Goal: Feedback & Contribution: Submit feedback/report problem

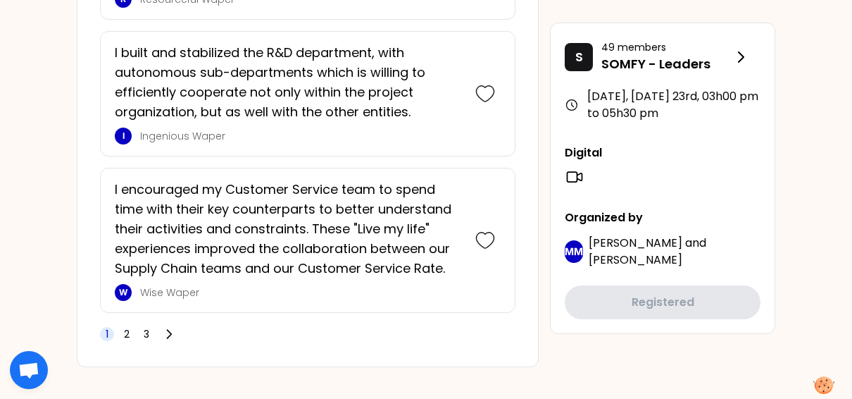
scroll to position [3447, 0]
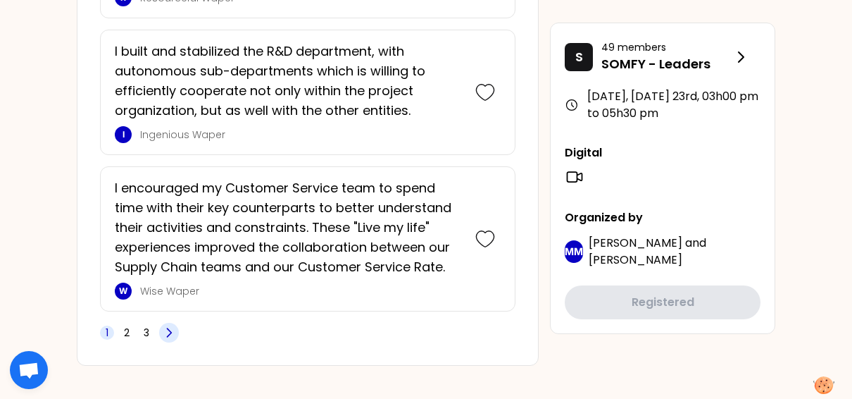
click at [169, 325] on icon at bounding box center [169, 332] width 14 height 14
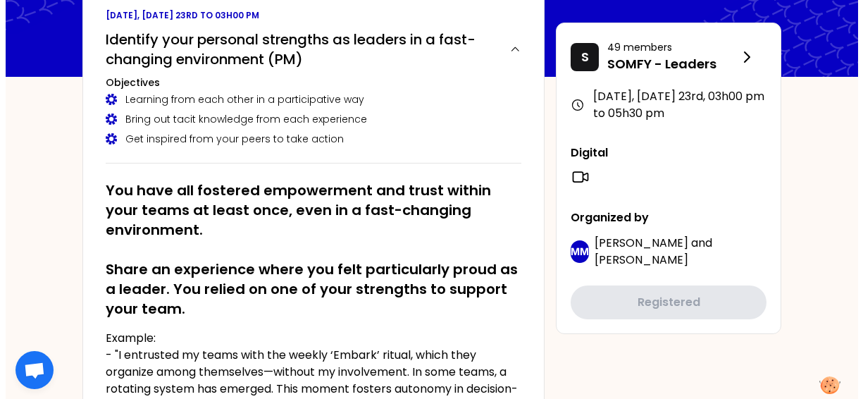
scroll to position [0, 0]
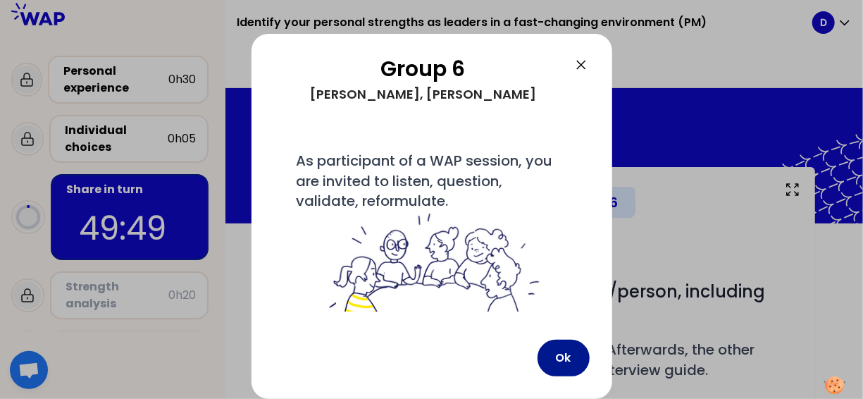
click at [557, 355] on button "Ok" at bounding box center [564, 358] width 52 height 37
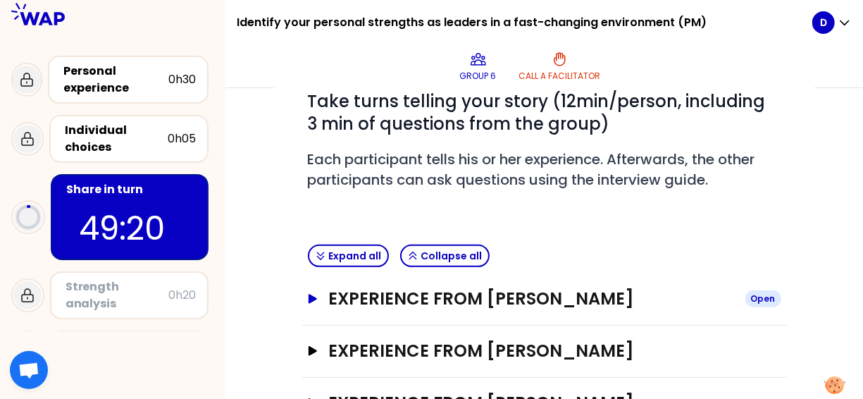
scroll to position [228, 0]
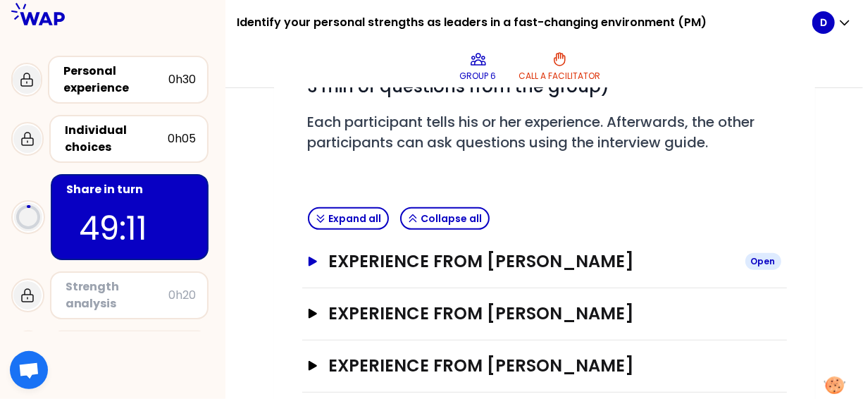
click at [315, 259] on icon "button" at bounding box center [312, 260] width 8 height 9
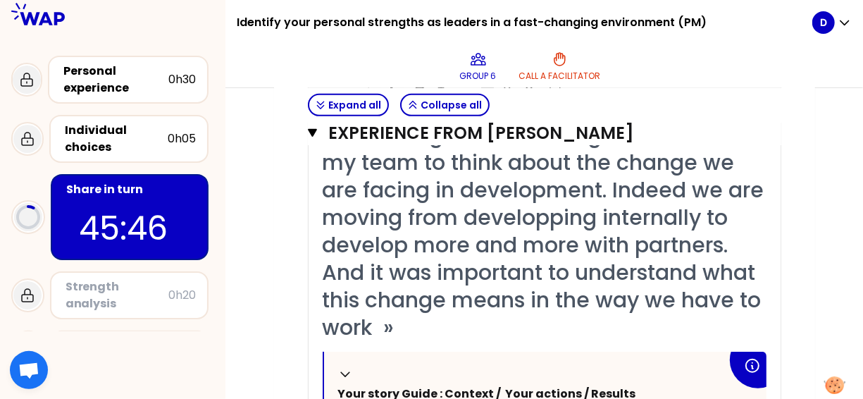
scroll to position [349, 0]
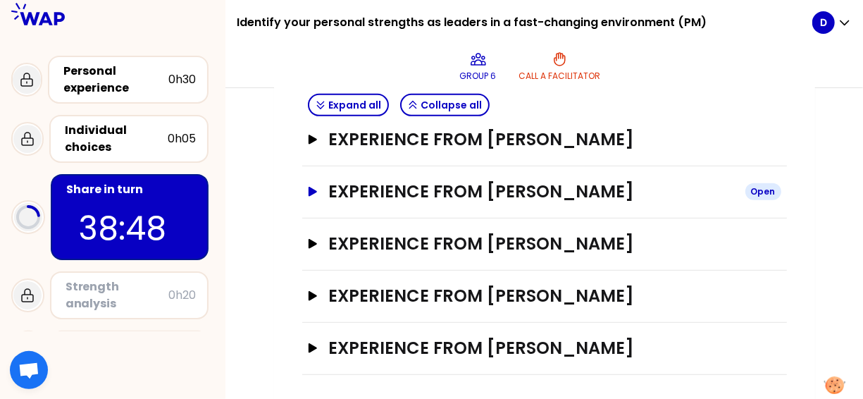
click at [309, 187] on icon "button" at bounding box center [312, 191] width 8 height 9
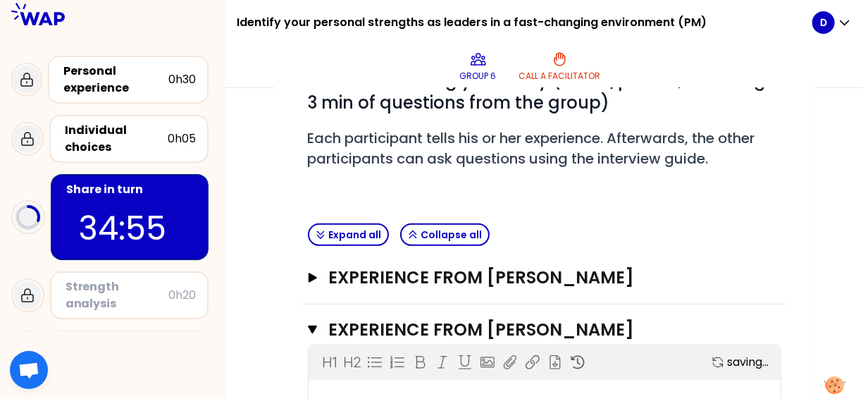
scroll to position [352, 0]
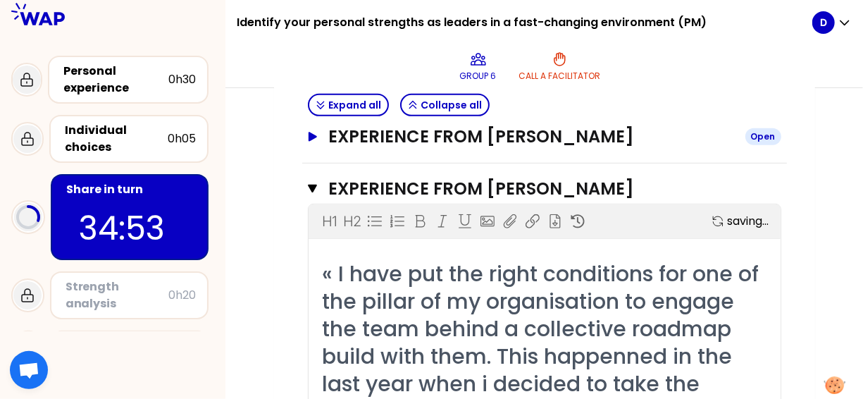
click at [309, 136] on icon "button" at bounding box center [312, 136] width 8 height 9
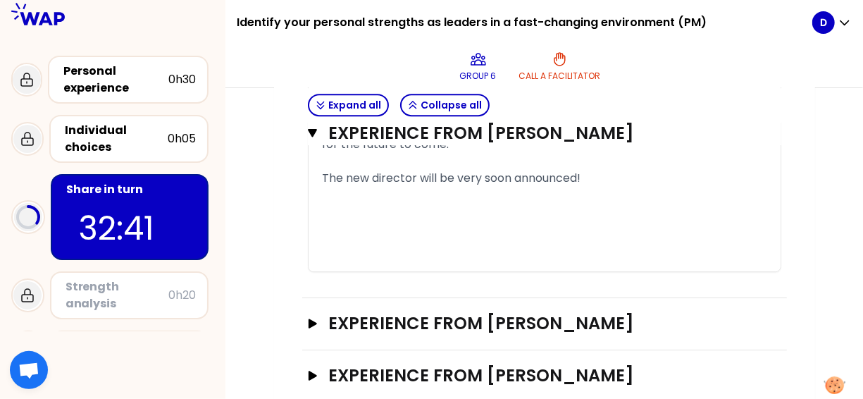
scroll to position [2184, 0]
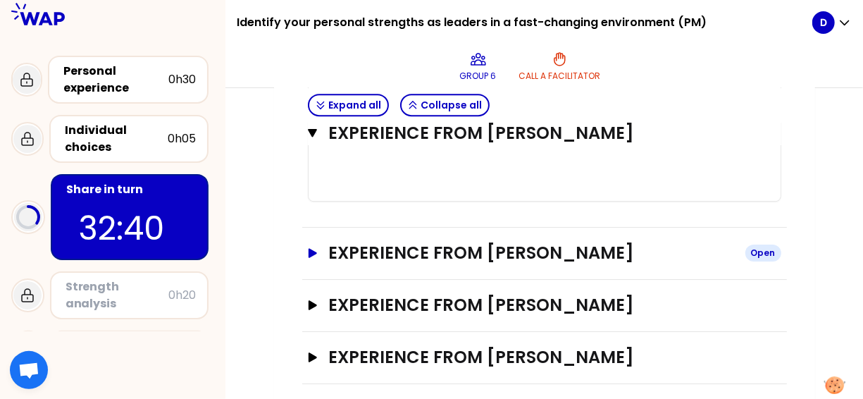
click at [310, 249] on icon "button" at bounding box center [312, 252] width 8 height 9
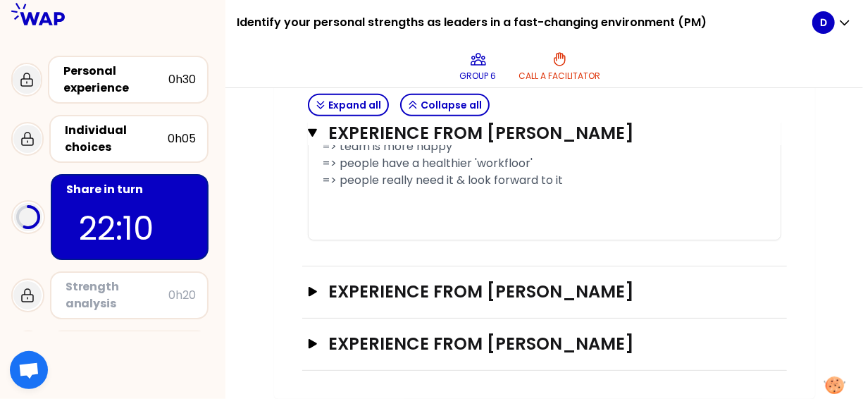
scroll to position [3214, 0]
click at [312, 292] on icon "button" at bounding box center [312, 291] width 8 height 9
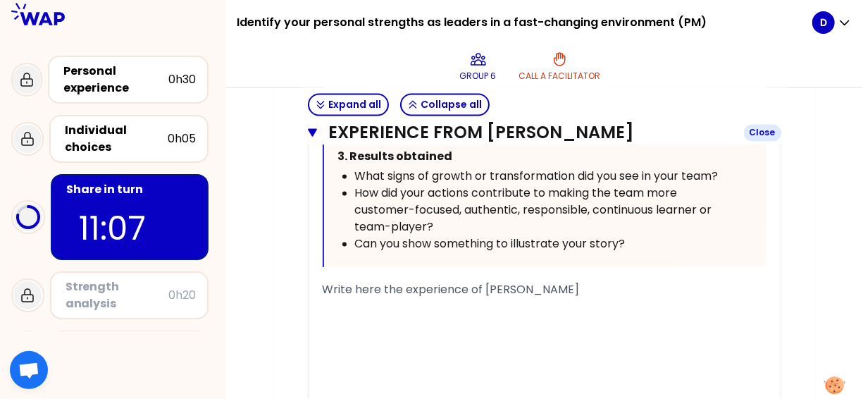
scroll to position [4059, 0]
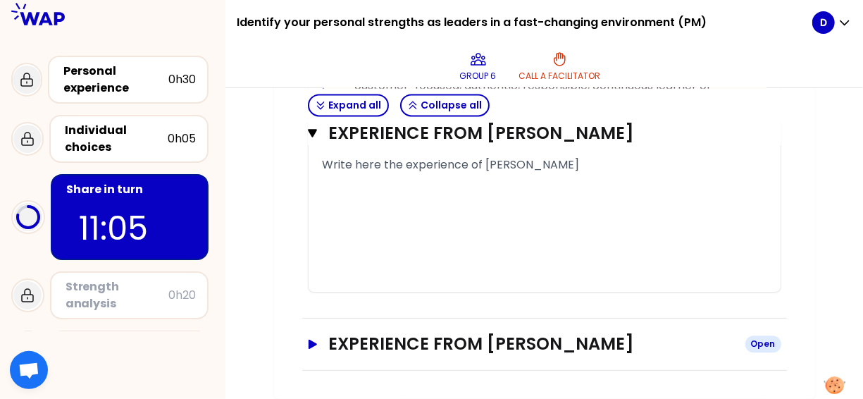
click at [310, 348] on icon "button" at bounding box center [312, 343] width 8 height 9
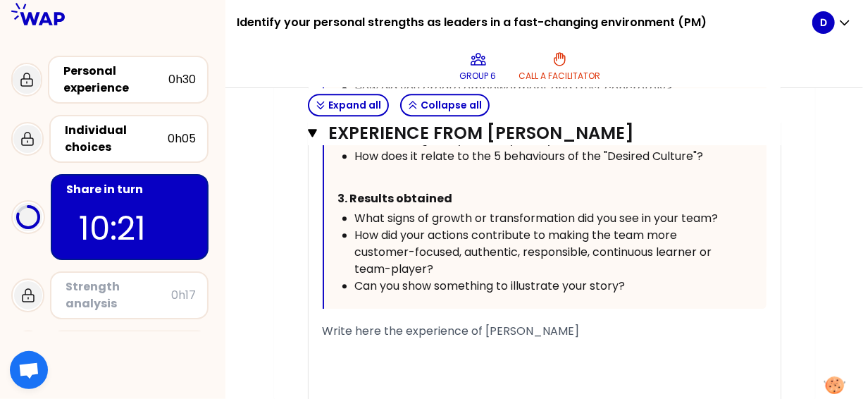
scroll to position [4722, 0]
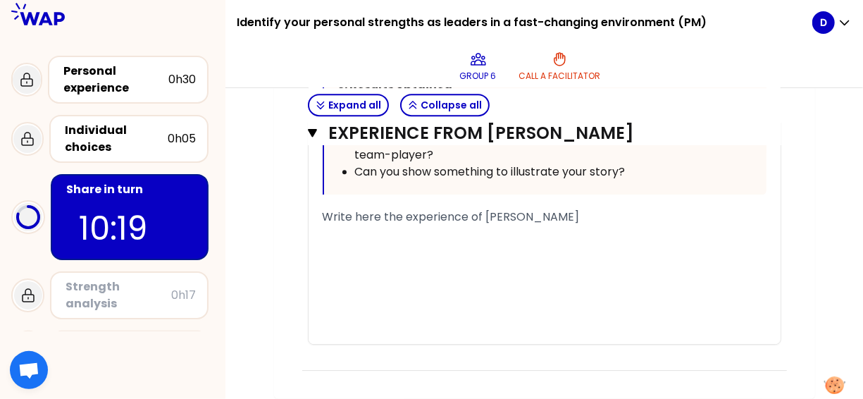
click at [509, 230] on div "﻿" at bounding box center [545, 233] width 444 height 17
click at [421, 238] on div "﻿" at bounding box center [545, 233] width 444 height 17
click at [325, 238] on span "managing project portfolio" at bounding box center [398, 233] width 150 height 16
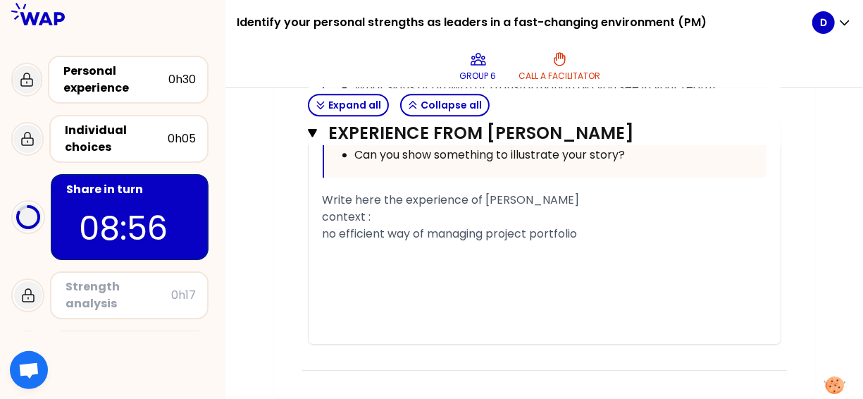
click at [594, 242] on div "no efficient way of managing project portfolio" at bounding box center [545, 233] width 444 height 17
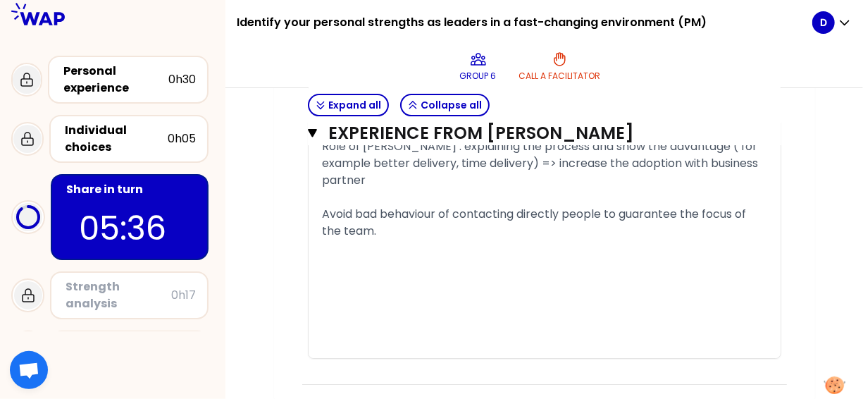
scroll to position [4882, 0]
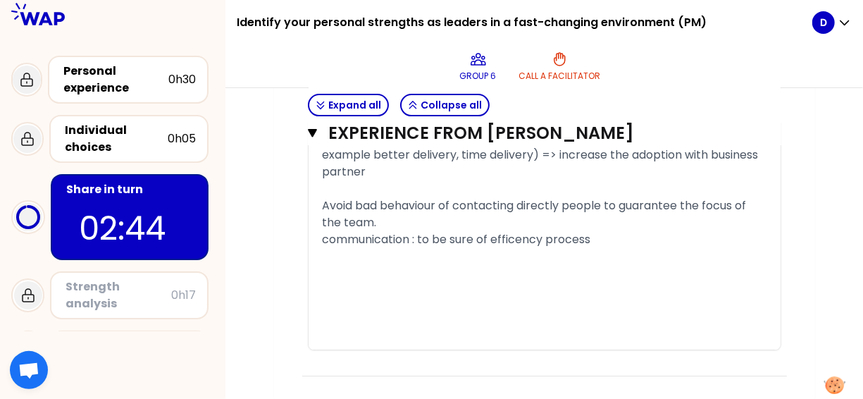
click at [497, 240] on span "communication : to be sure of efficency process" at bounding box center [457, 239] width 268 height 16
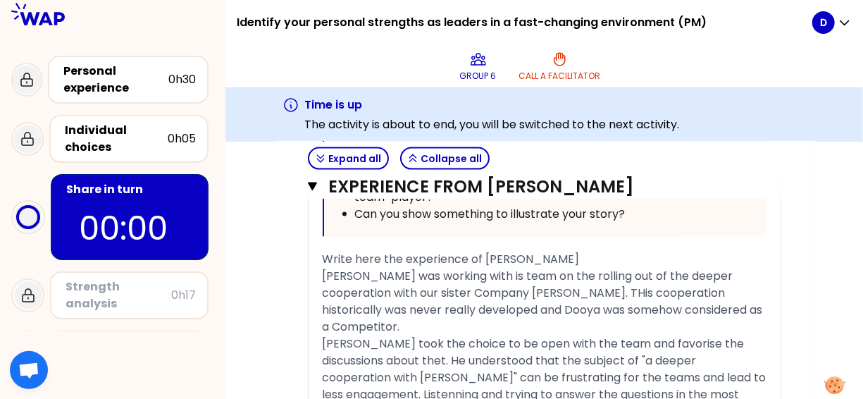
scroll to position [1078, 0]
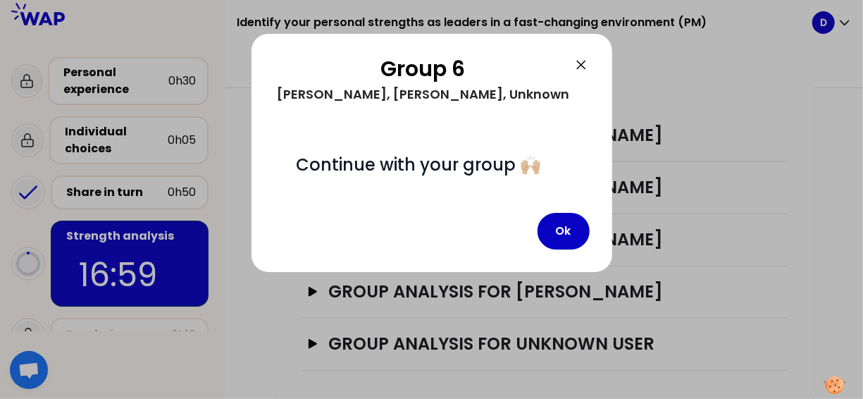
scroll to position [623, 0]
click at [569, 249] on button "Ok" at bounding box center [564, 231] width 52 height 37
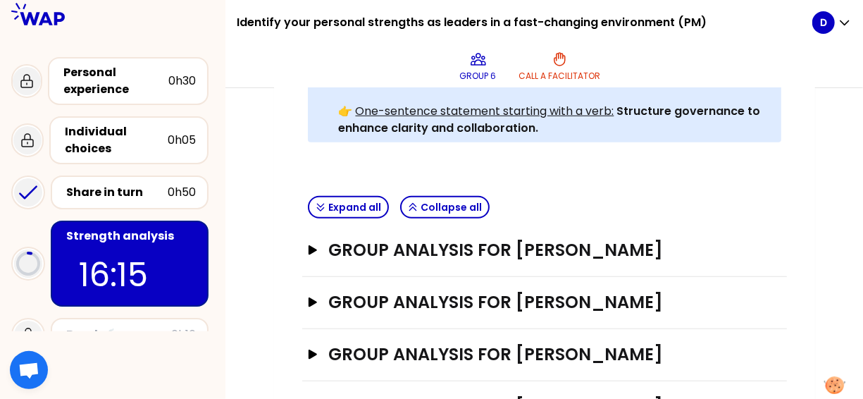
scroll to position [493, 0]
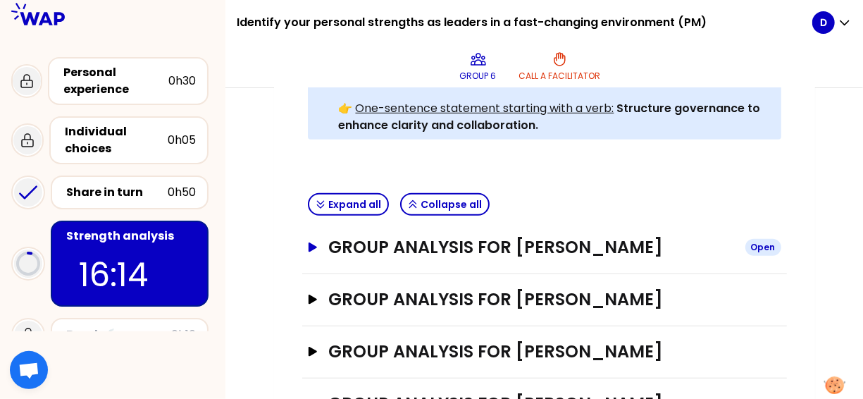
click at [315, 244] on icon "button" at bounding box center [312, 246] width 8 height 9
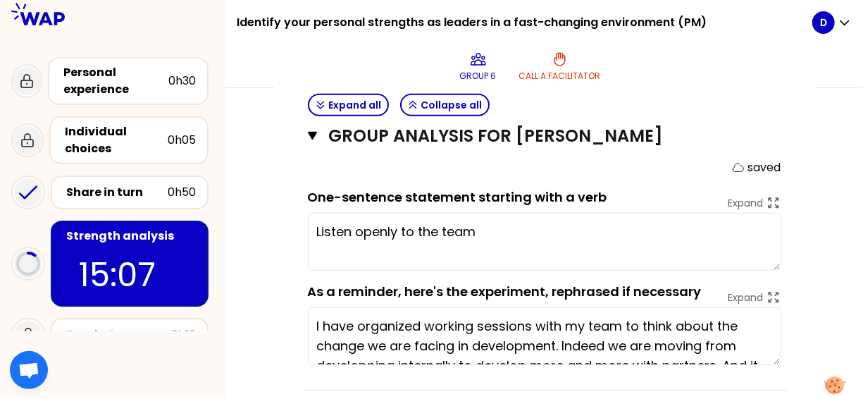
scroll to position [634, 0]
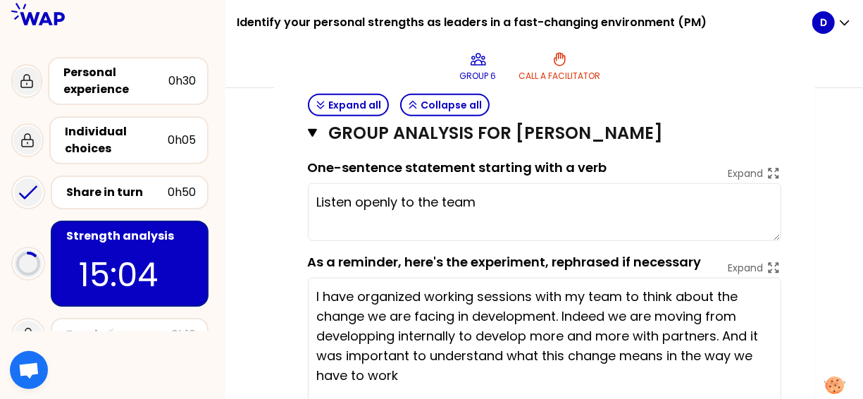
drag, startPoint x: 776, startPoint y: 329, endPoint x: 751, endPoint y: 398, distance: 73.6
click at [769, 399] on html "Identify your personal strengths as leaders in a fast-changing environment (PM)…" at bounding box center [431, 199] width 863 height 399
click at [491, 200] on textarea "Listen openly to the team" at bounding box center [544, 212] width 473 height 58
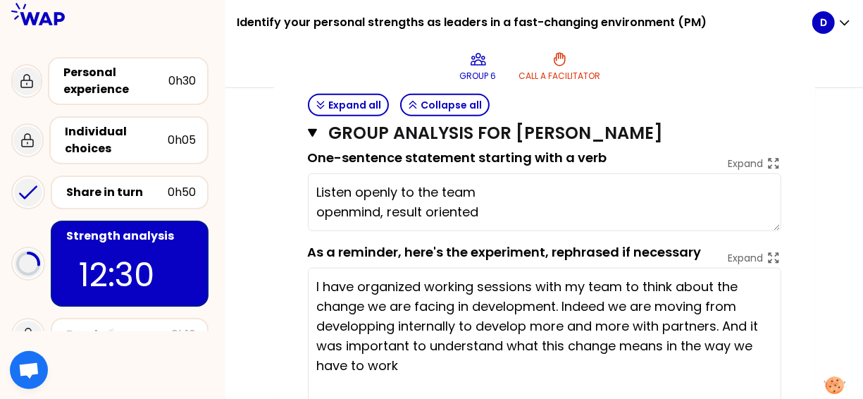
scroll to position [564, 0]
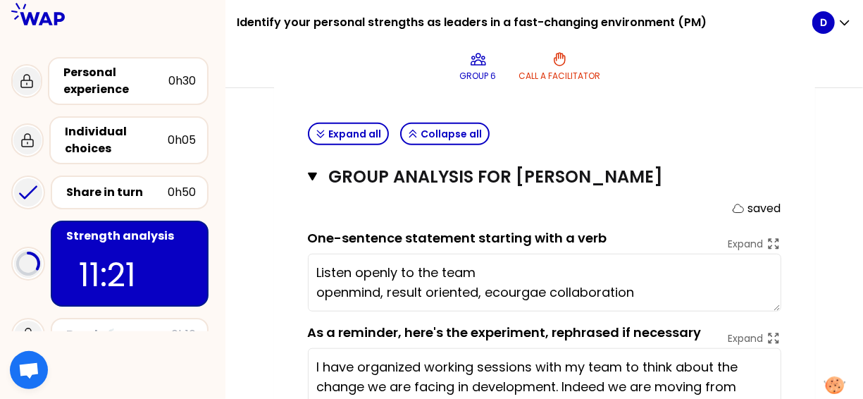
click at [491, 287] on textarea "Listen openly to the team openmind, result oriented, ecourgae collaboration" at bounding box center [544, 283] width 473 height 58
click at [532, 290] on textarea "Listen openly to the team openmind, result oriented, encourgae collaboration" at bounding box center [544, 283] width 473 height 58
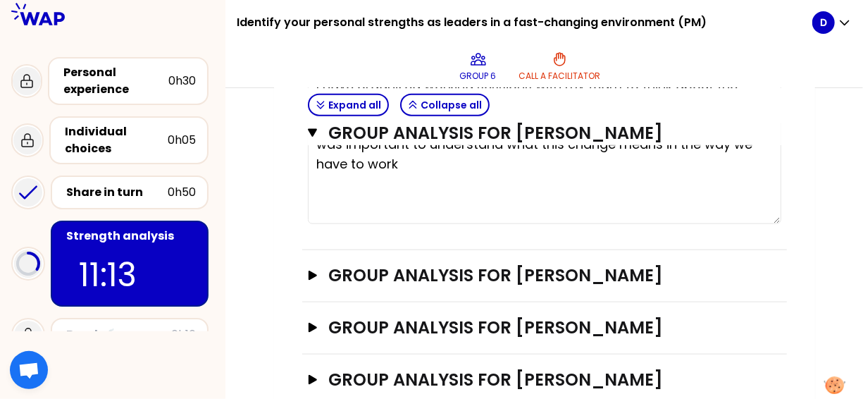
scroll to position [916, 0]
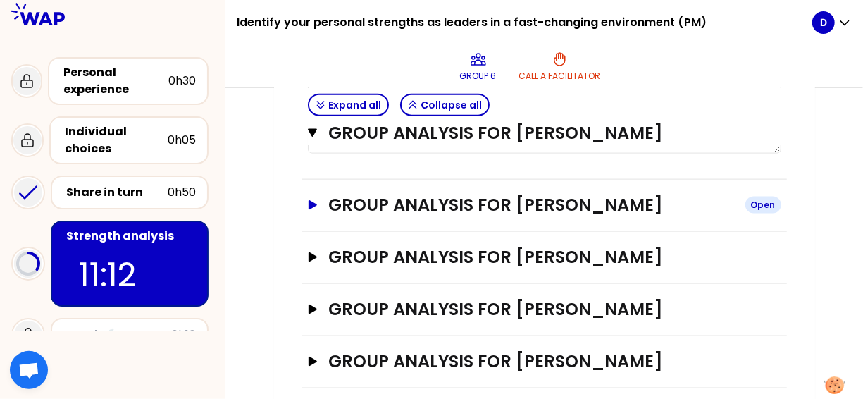
type textarea "Listen openly to the team openmind, result oriented, encourage collaboration"
click at [314, 209] on icon "button" at bounding box center [312, 204] width 8 height 9
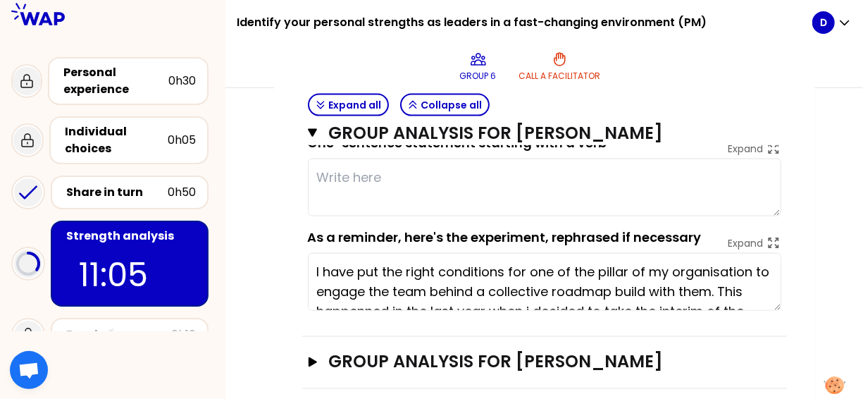
scroll to position [1062, 0]
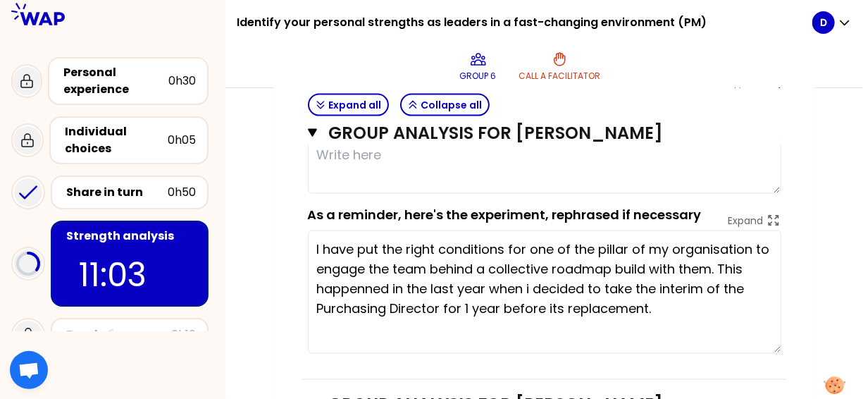
drag, startPoint x: 776, startPoint y: 303, endPoint x: 767, endPoint y: 366, distance: 63.3
click at [776, 354] on textarea "I have put the right conditions for one of the pillar of my organisation to eng…" at bounding box center [544, 291] width 473 height 123
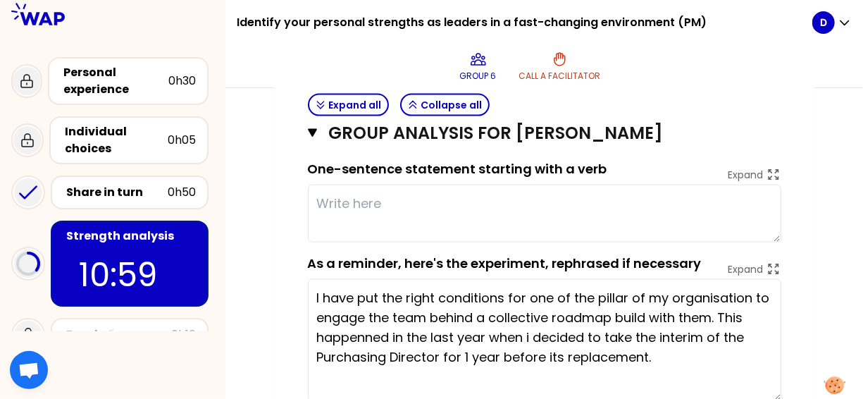
scroll to position [991, 0]
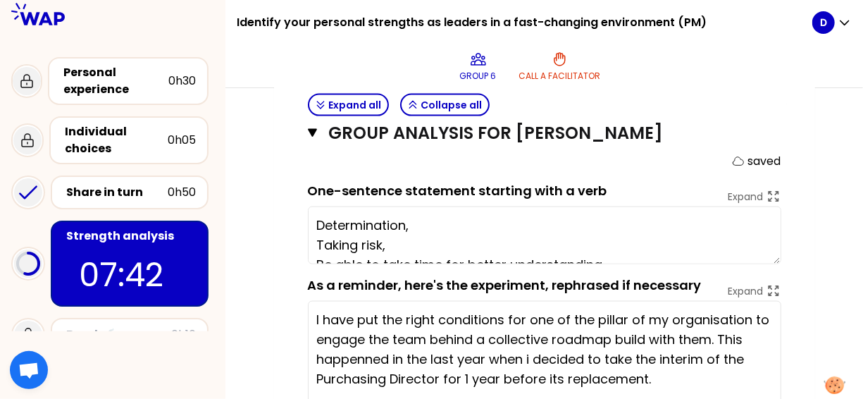
type textarea "Determination, Taking risk, Be able to take time for better understanding, [PER…"
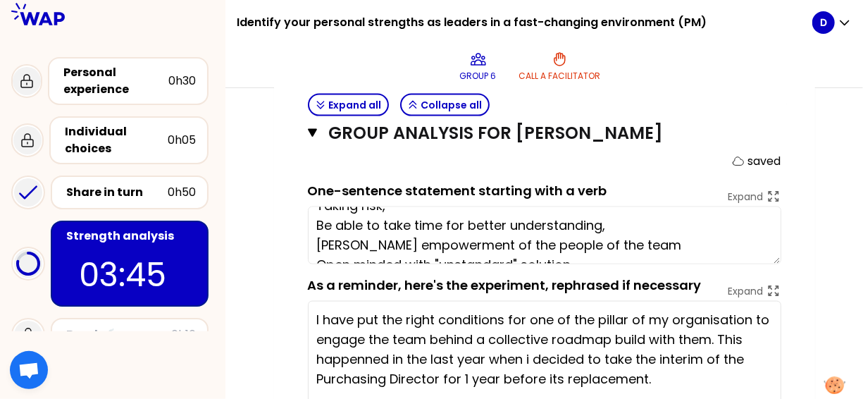
scroll to position [59, 0]
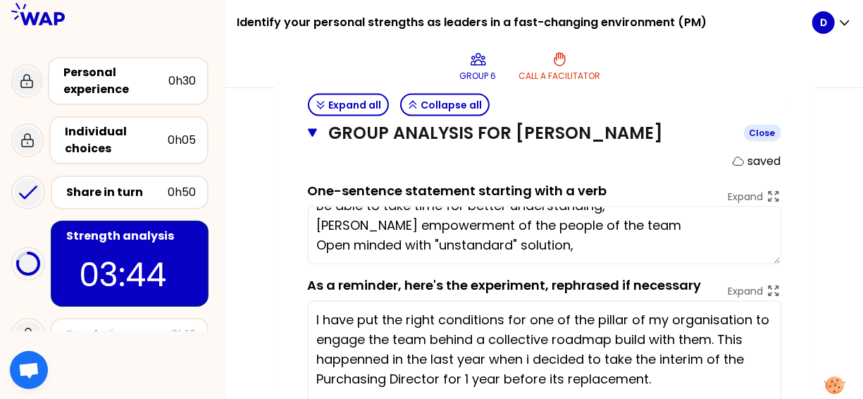
click at [311, 137] on icon "button" at bounding box center [312, 133] width 9 height 8
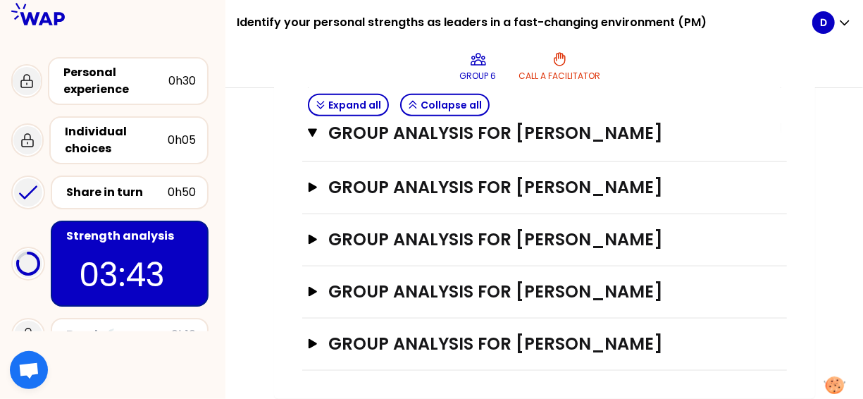
scroll to position [951, 0]
click at [311, 242] on icon "button" at bounding box center [312, 239] width 8 height 9
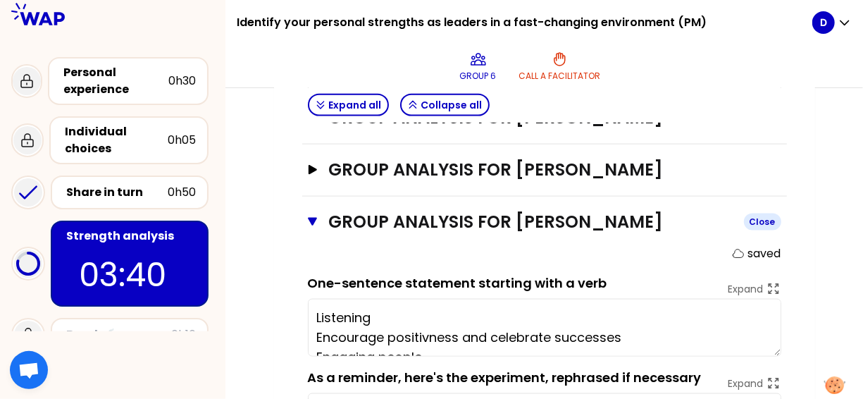
click at [311, 226] on icon "button" at bounding box center [312, 222] width 9 height 8
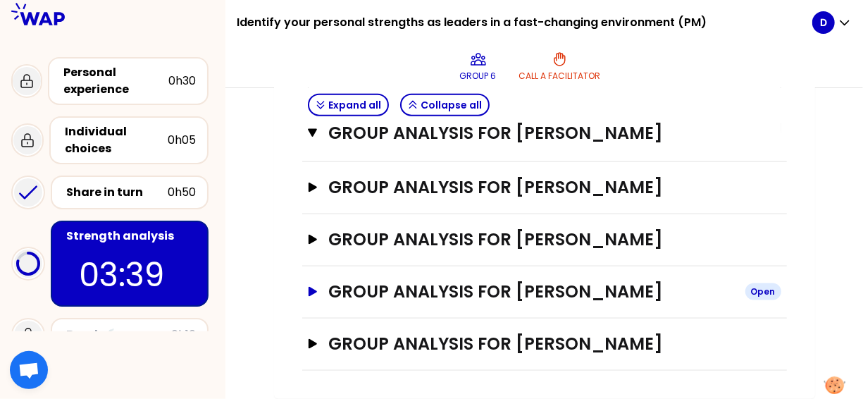
click at [321, 294] on button "Group analysis for [PERSON_NAME] Open" at bounding box center [544, 291] width 473 height 23
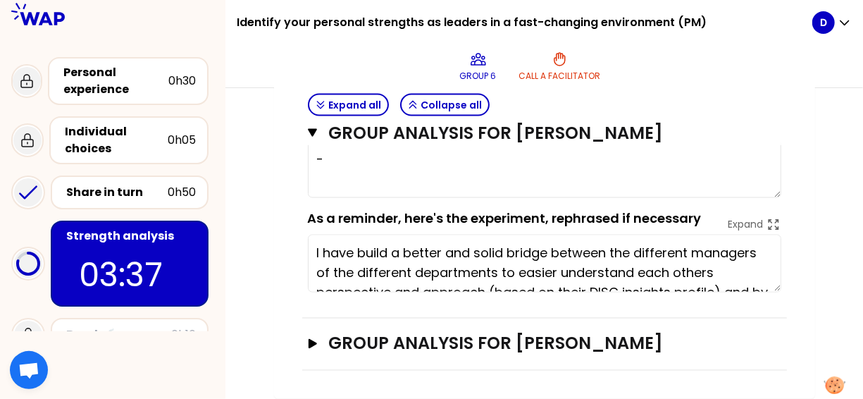
scroll to position [1178, 0]
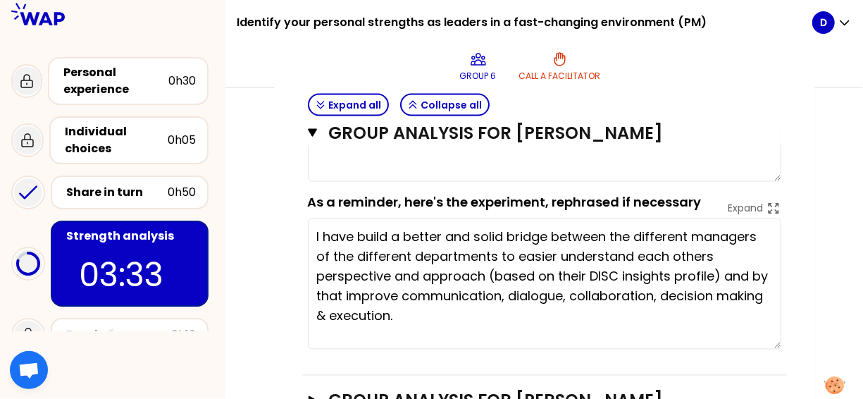
drag, startPoint x: 774, startPoint y: 291, endPoint x: 769, endPoint y: 365, distance: 74.1
click at [769, 349] on textarea "I have build a better and solid bridge between the different managers of the di…" at bounding box center [544, 283] width 473 height 131
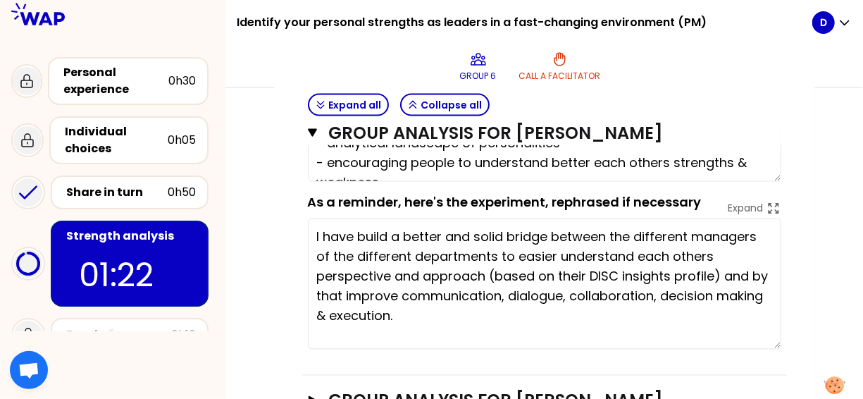
type textarea "- analytical landscape of personalities - encouraging people to understand bett…"
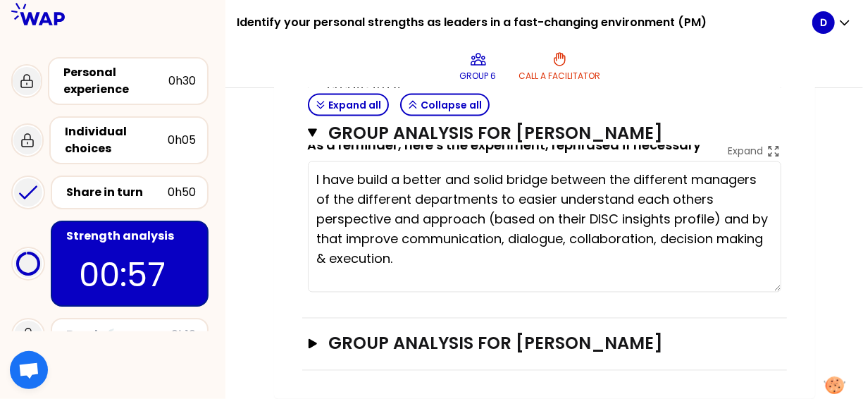
scroll to position [1252, 0]
click at [311, 343] on icon "button" at bounding box center [312, 343] width 8 height 9
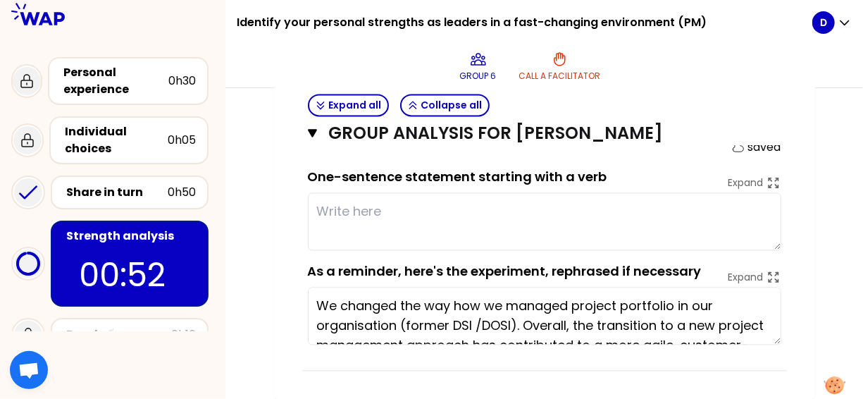
scroll to position [1479, 0]
type textarea "- listening"
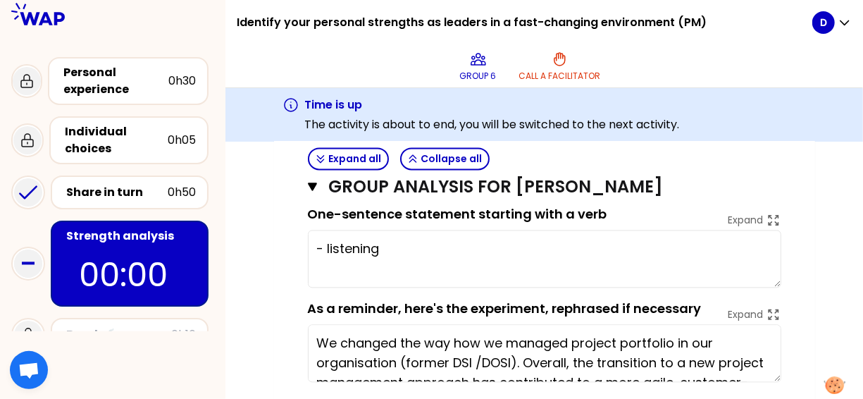
type textarea "- analytical landscape of personalities - encouraging people to understand bett…"
click at [767, 193] on p "saved" at bounding box center [764, 184] width 33 height 17
click at [614, 272] on textarea "- listening" at bounding box center [544, 259] width 473 height 58
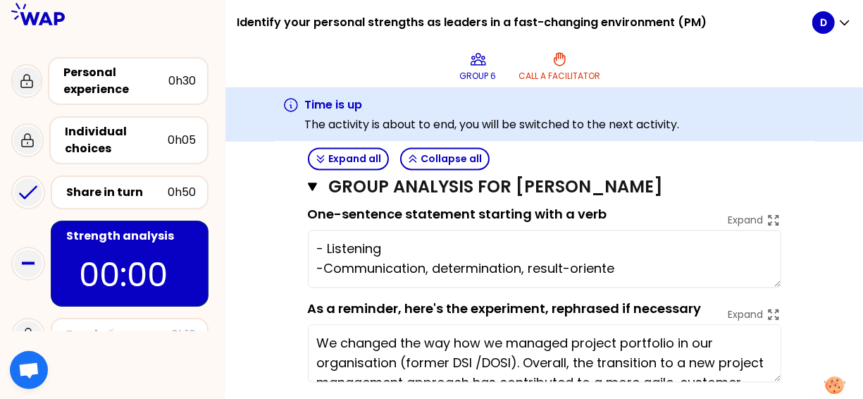
type textarea "- Listening -Communication, determination, result-oriented"
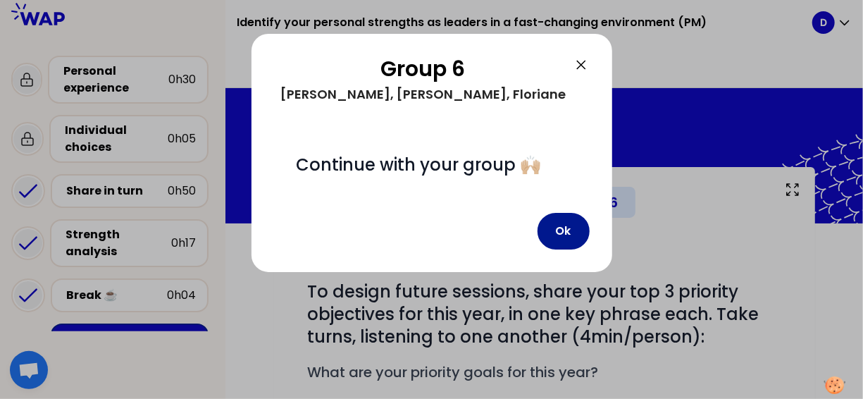
click at [557, 249] on button "Ok" at bounding box center [564, 231] width 52 height 37
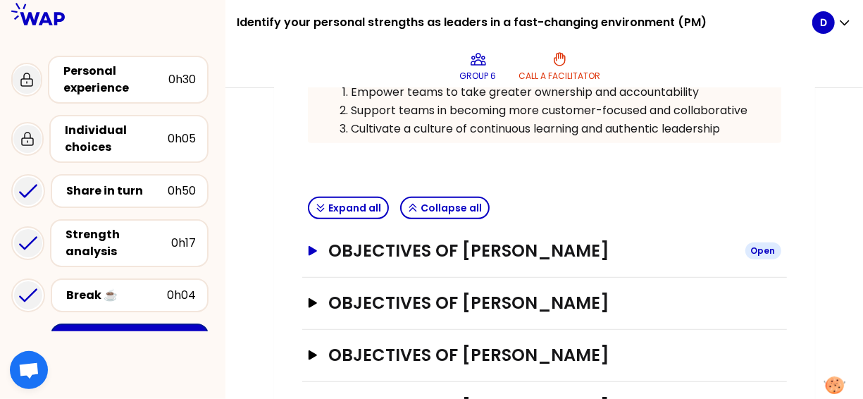
scroll to position [423, 0]
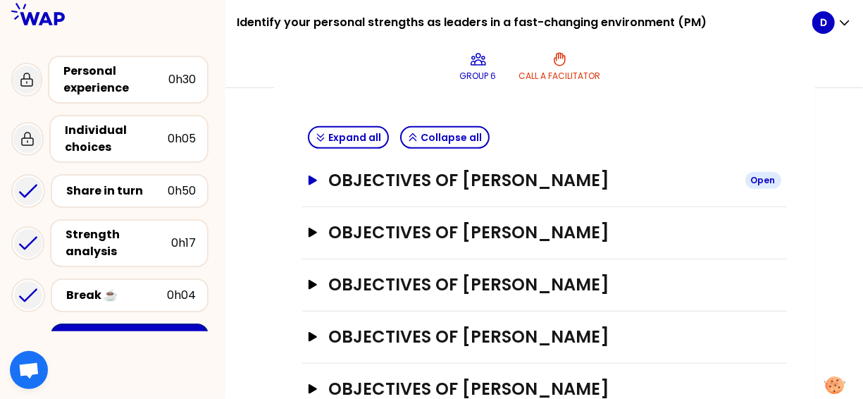
click at [311, 177] on icon "button" at bounding box center [312, 179] width 8 height 9
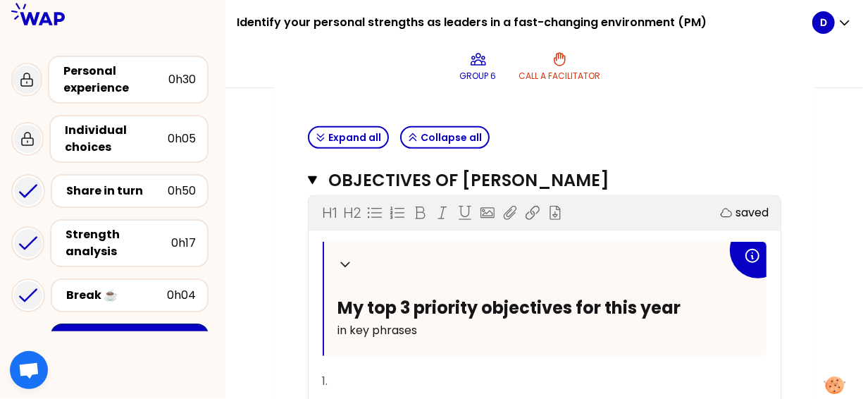
scroll to position [493, 0]
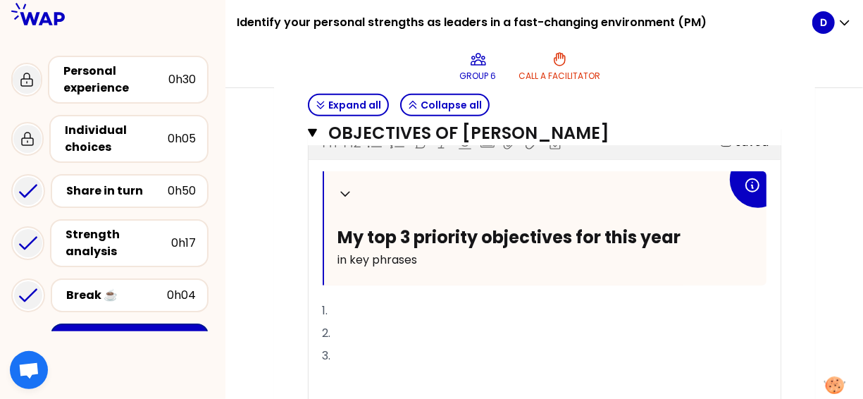
click at [388, 304] on p "1." at bounding box center [545, 310] width 444 height 23
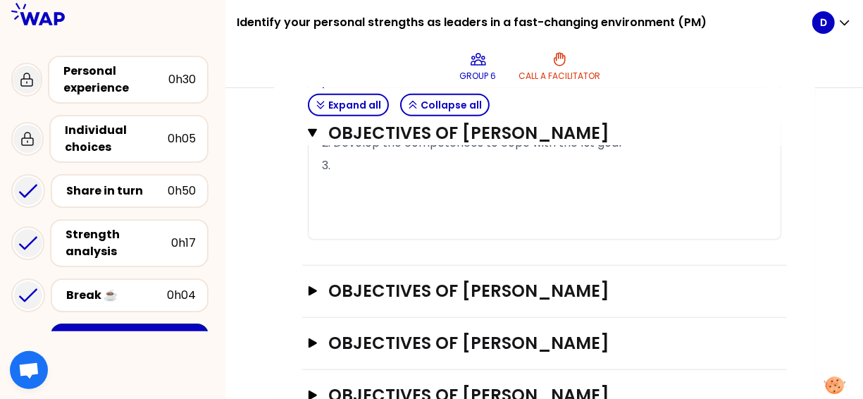
scroll to position [705, 0]
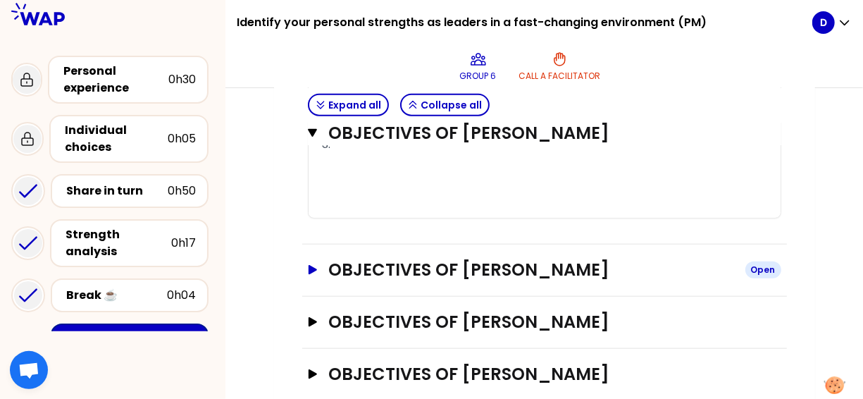
click at [309, 274] on icon "button" at bounding box center [312, 269] width 8 height 9
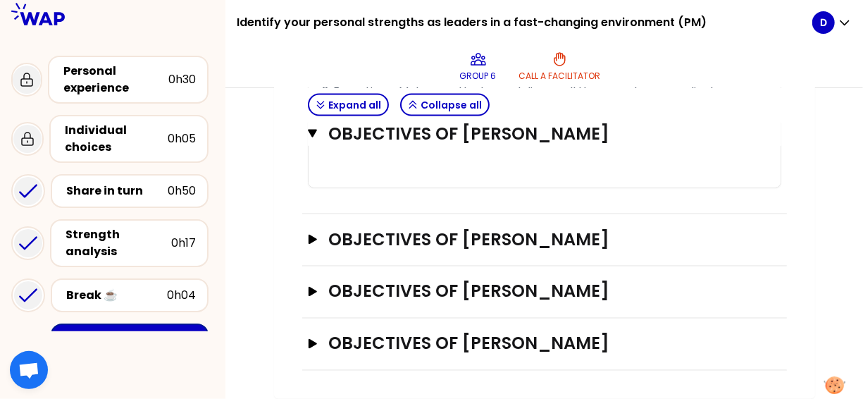
scroll to position [1133, 0]
click at [309, 244] on icon "button" at bounding box center [312, 239] width 8 height 9
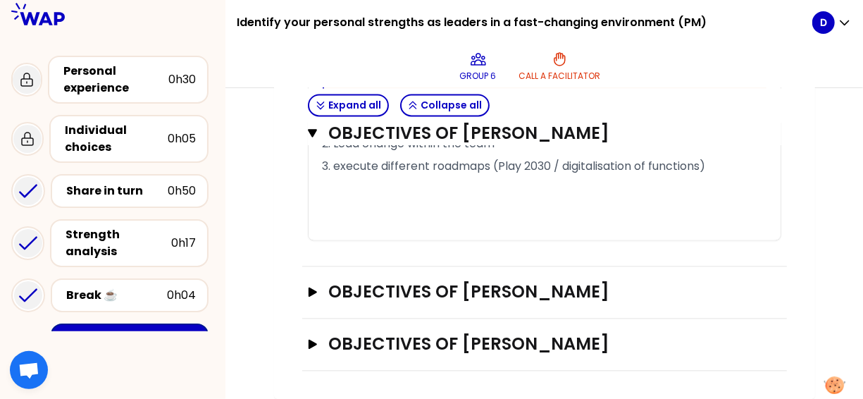
scroll to position [1451, 0]
click at [312, 292] on icon "button" at bounding box center [312, 291] width 8 height 9
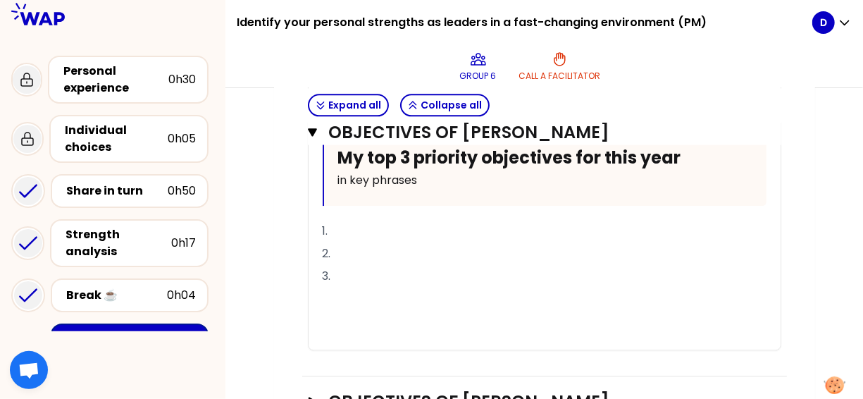
scroll to position [1733, 0]
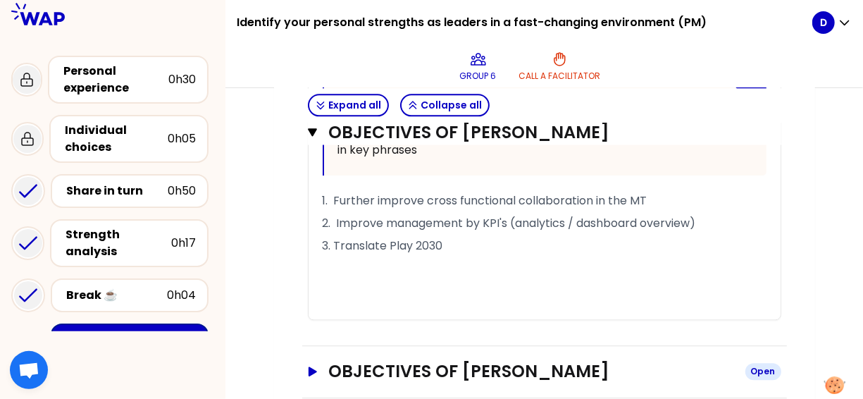
click at [314, 376] on icon "button" at bounding box center [312, 370] width 8 height 9
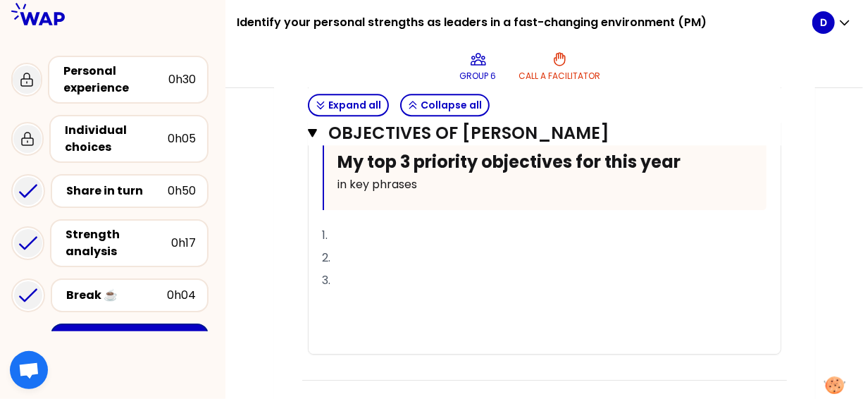
scroll to position [2085, 0]
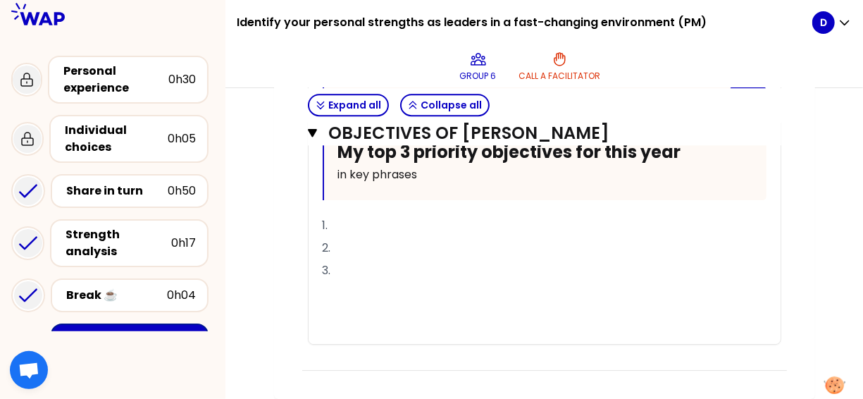
click at [354, 228] on p "1." at bounding box center [545, 225] width 444 height 23
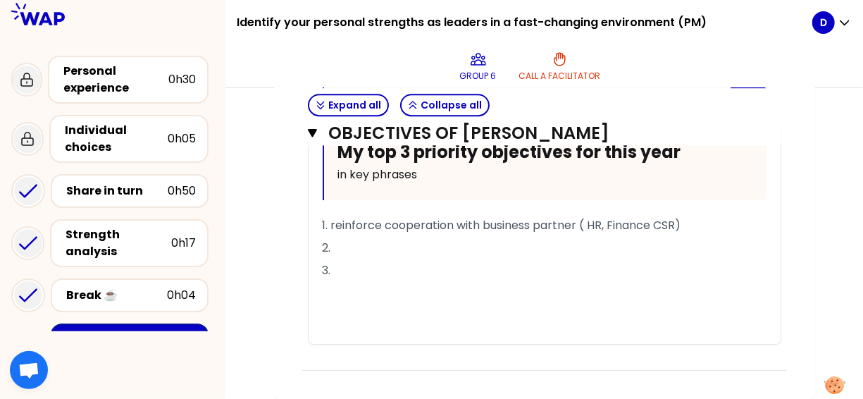
click at [386, 252] on p "2." at bounding box center [545, 248] width 444 height 23
click at [352, 276] on p "3." at bounding box center [545, 270] width 444 height 23
click at [354, 255] on span "2. deliever properly the roadmap for these 3 BP" at bounding box center [454, 248] width 263 height 16
click at [356, 271] on p "3." at bounding box center [545, 270] width 444 height 23
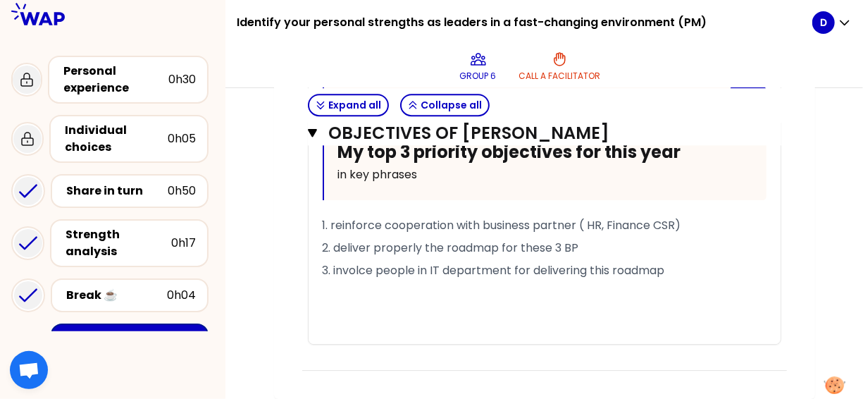
click at [366, 276] on span "3. involce people in IT department for delivering this roadmap" at bounding box center [494, 270] width 342 height 16
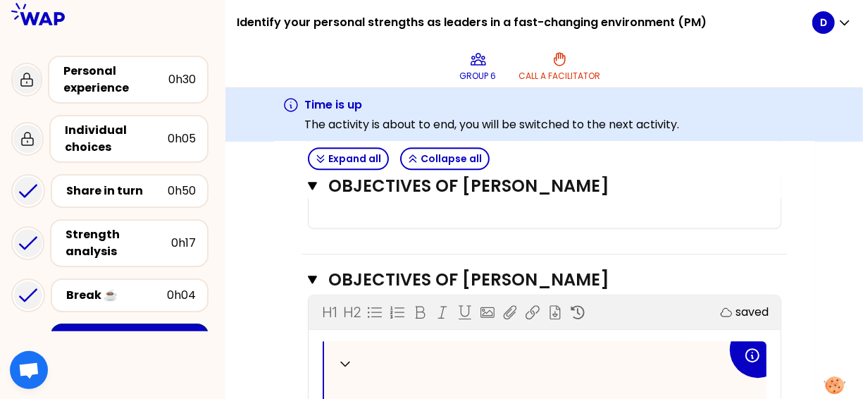
scroll to position [1859, 0]
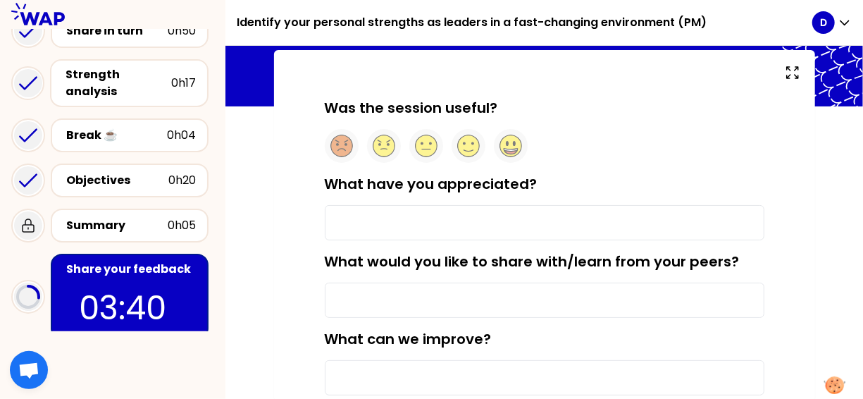
scroll to position [70, 0]
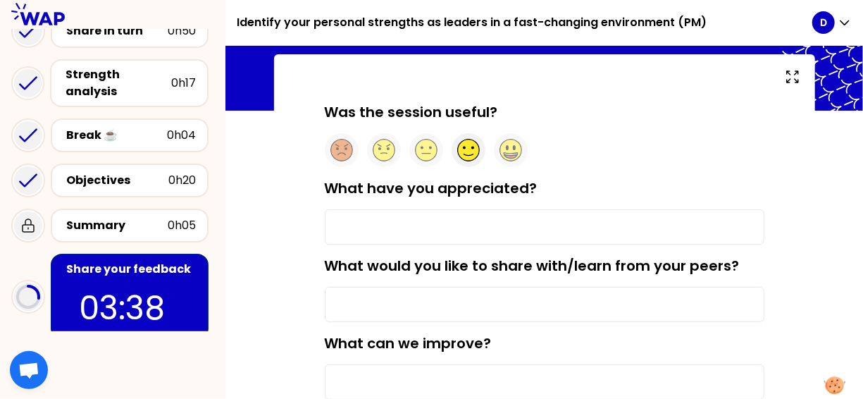
click at [463, 154] on circle at bounding box center [468, 150] width 22 height 22
click at [454, 235] on input "What have you appreciated?" at bounding box center [545, 226] width 440 height 35
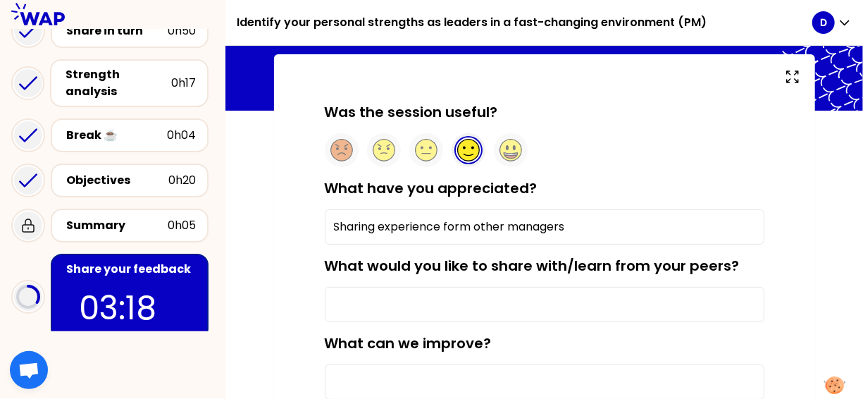
type input "Sharing experience form other managers"
click at [614, 304] on input "What would you like to share with/learn from your peers?" at bounding box center [545, 304] width 440 height 35
type input "w"
type input "t"
type input "s"
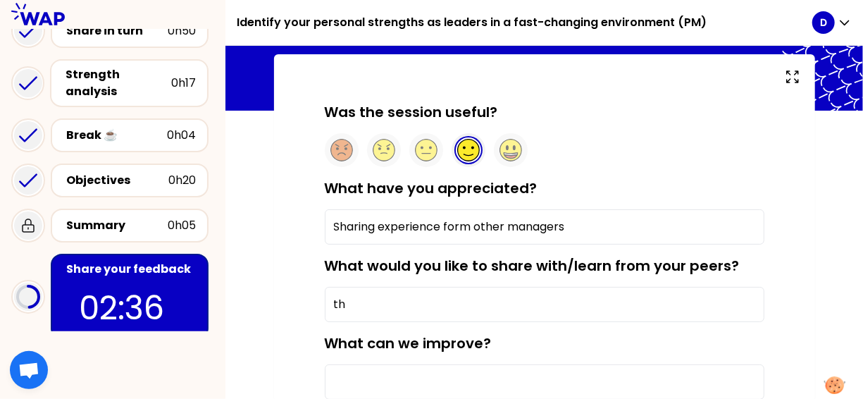
type input "t"
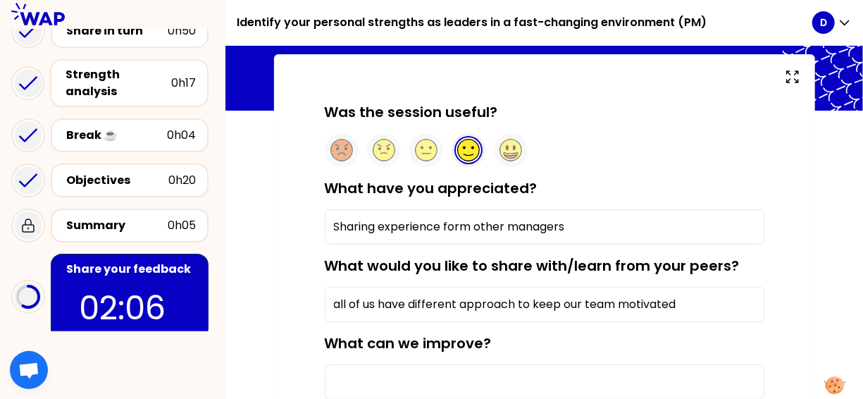
click at [515, 307] on input "all of us have different approach to keep our team motivated" at bounding box center [545, 304] width 440 height 35
type input "all of us have different approach to keep our team motivated"
click at [523, 342] on div "What can we improve?" at bounding box center [545, 366] width 440 height 66
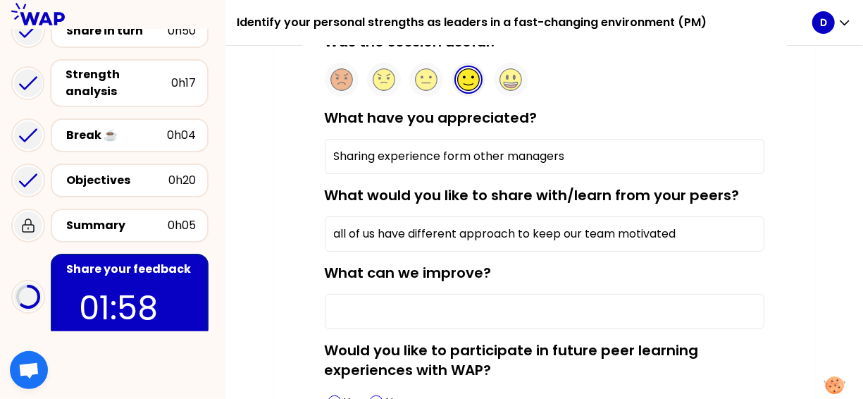
click at [511, 308] on input "What can we improve?" at bounding box center [545, 311] width 440 height 35
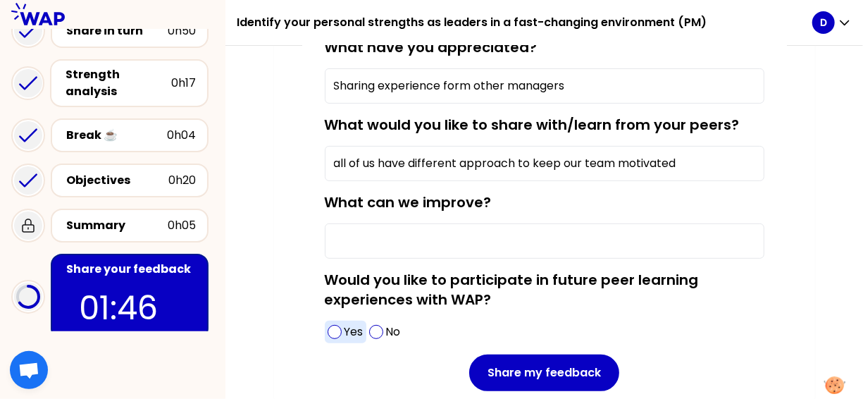
click at [328, 327] on span at bounding box center [335, 332] width 14 height 14
click at [361, 235] on input "What can we improve?" at bounding box center [545, 240] width 440 height 35
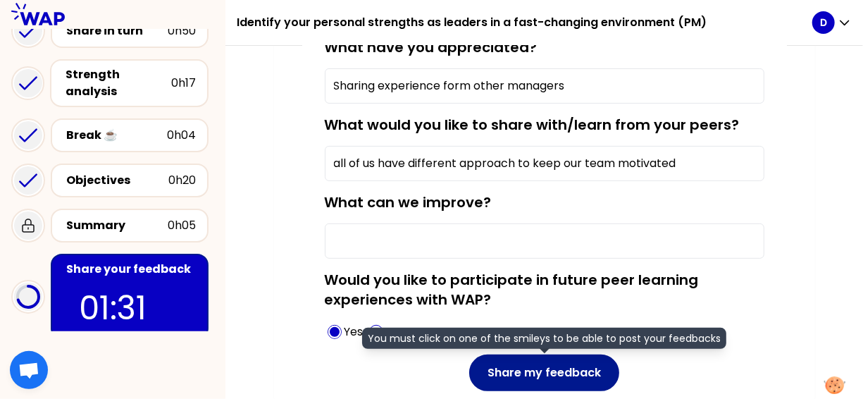
click at [512, 365] on button "Share my feedback" at bounding box center [544, 372] width 150 height 37
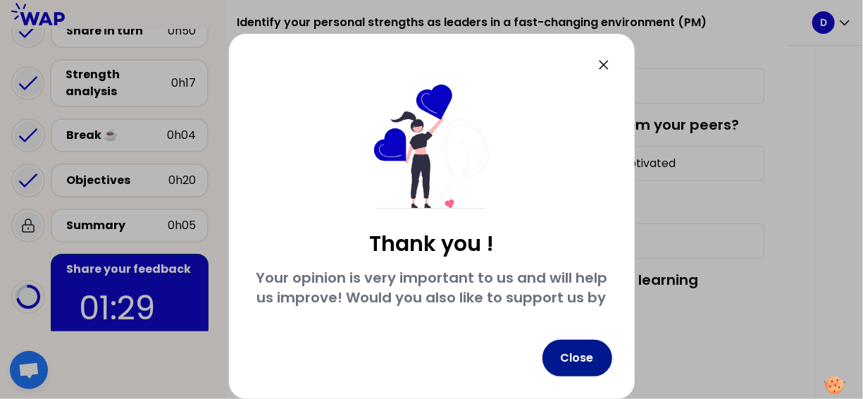
click at [585, 348] on button "Close" at bounding box center [577, 358] width 70 height 37
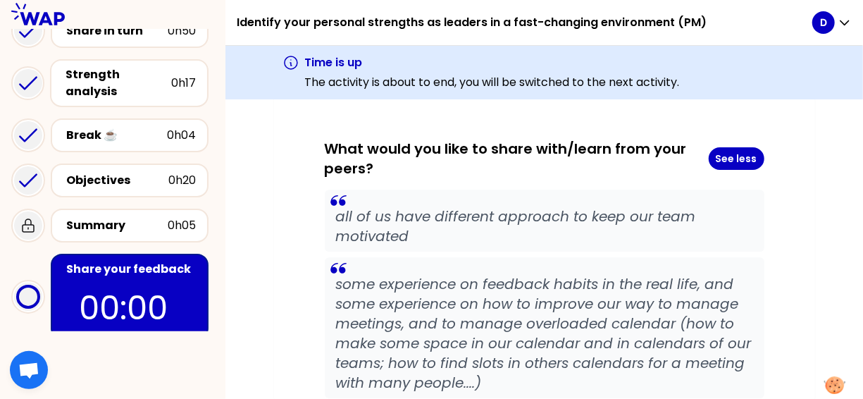
scroll to position [2066, 0]
